Goal: Information Seeking & Learning: Learn about a topic

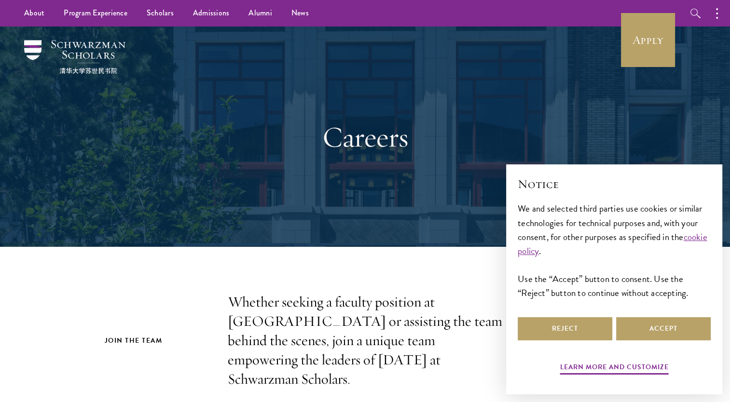
scroll to position [161, 0]
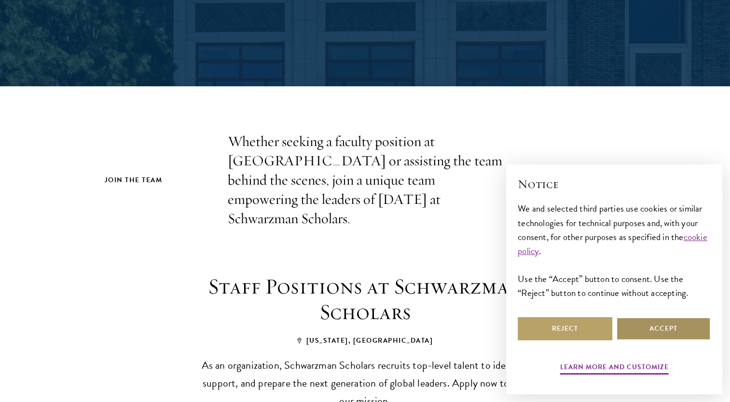
click at [668, 325] on button "Accept" at bounding box center [663, 328] width 95 height 23
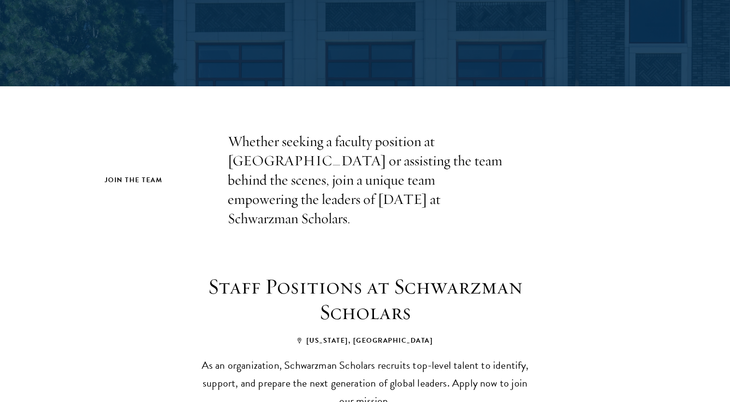
scroll to position [321, 0]
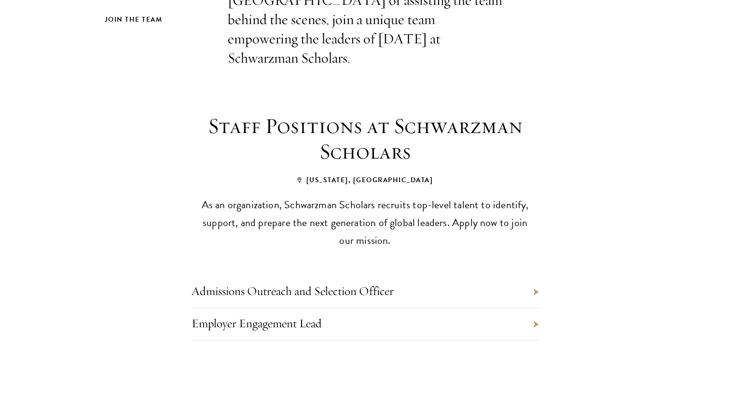
click at [534, 281] on li "Admissions Outreach and Selection Officer" at bounding box center [364, 292] width 347 height 32
click at [535, 276] on li "Admissions Outreach and Selection Officer" at bounding box center [364, 292] width 347 height 32
click at [345, 284] on link "Admissions Outreach and Selection Officer" at bounding box center [292, 291] width 202 height 15
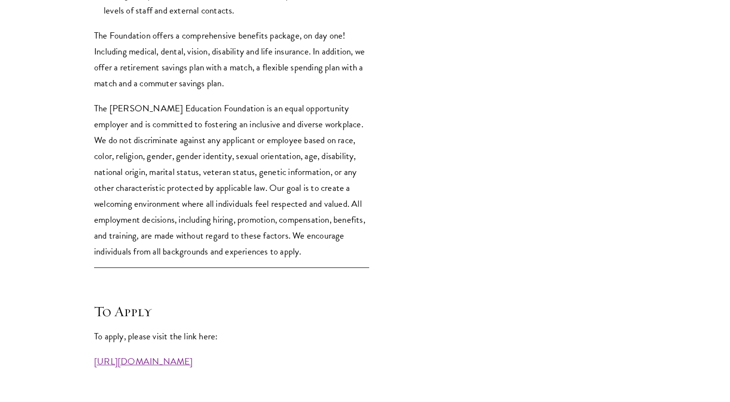
scroll to position [2572, 0]
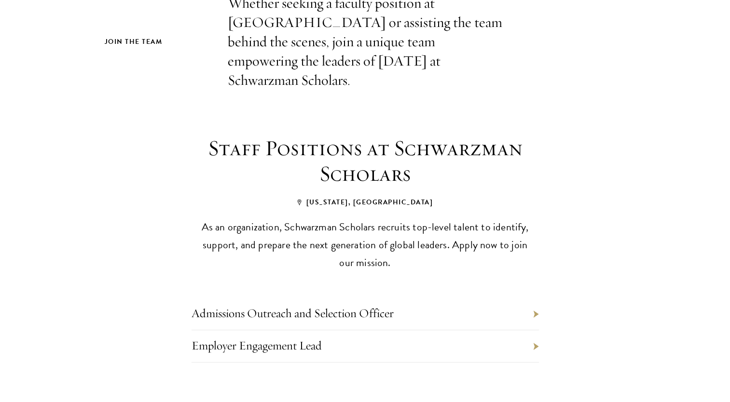
scroll to position [321, 0]
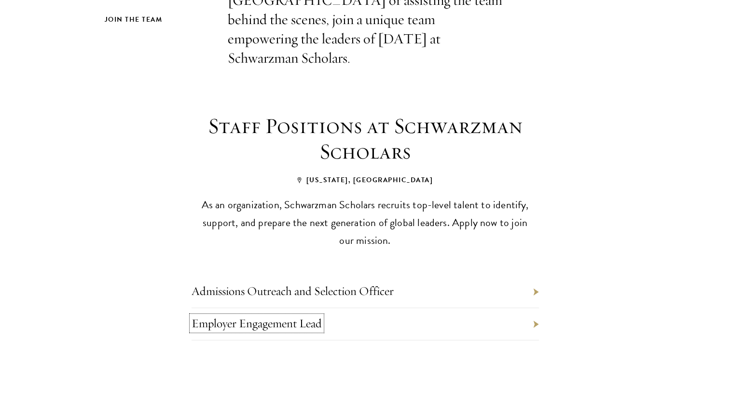
click at [294, 316] on link "Employer Engagement Lead" at bounding box center [256, 323] width 130 height 15
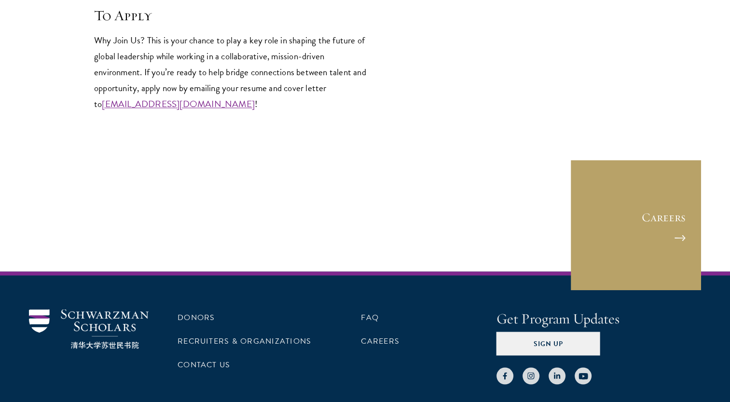
scroll to position [1608, 0]
